Goal: Task Accomplishment & Management: Use online tool/utility

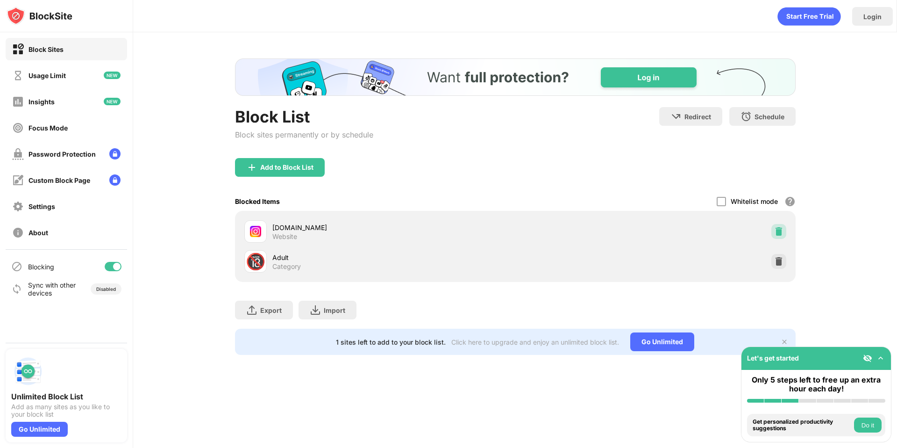
click at [777, 229] on img at bounding box center [778, 231] width 9 height 9
